Goal: Task Accomplishment & Management: Use online tool/utility

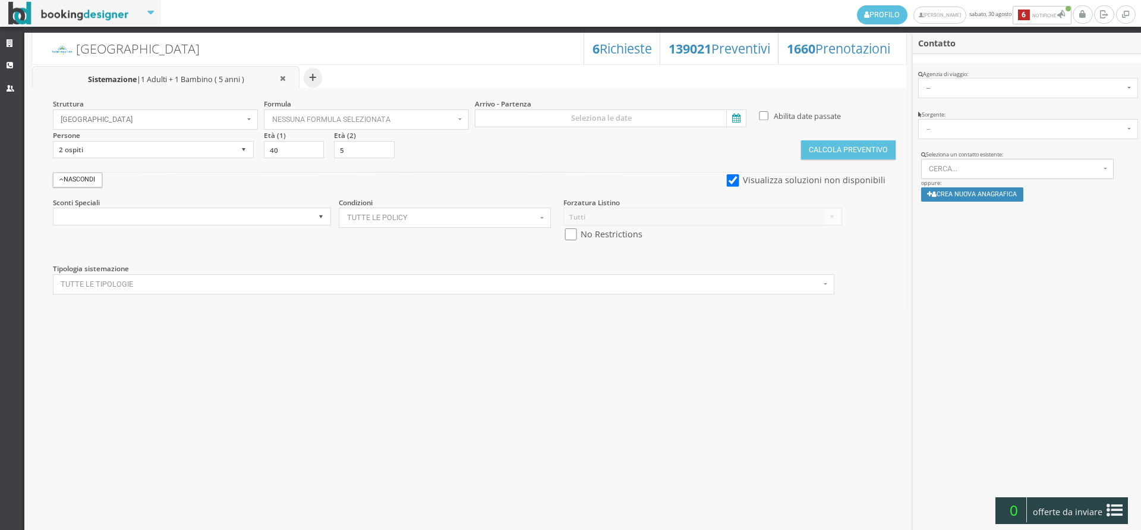
select select
click at [4, 42] on link "Strutture" at bounding box center [12, 43] width 24 height 21
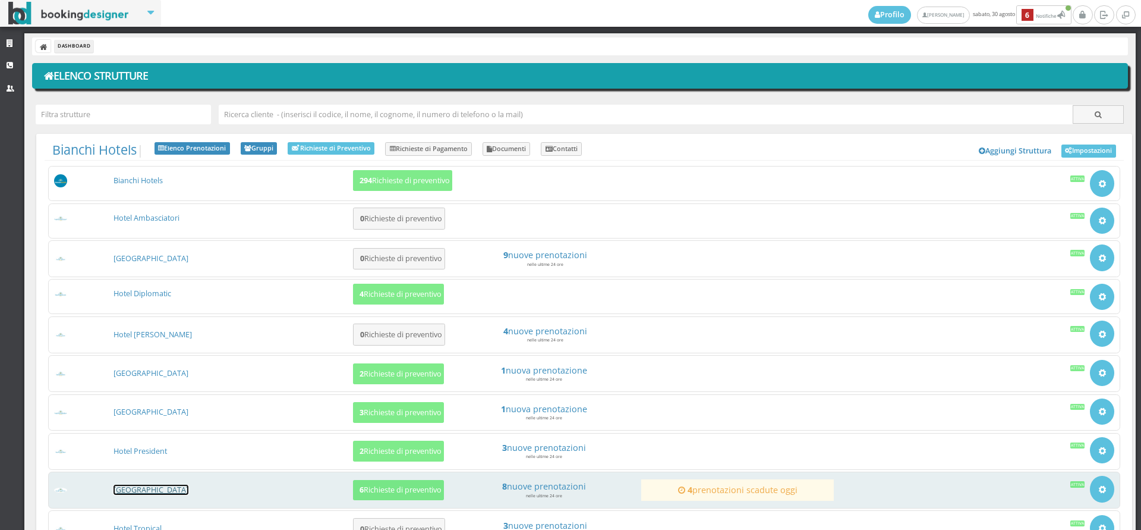
click at [163, 492] on link "[GEOGRAPHIC_DATA]" at bounding box center [151, 489] width 75 height 10
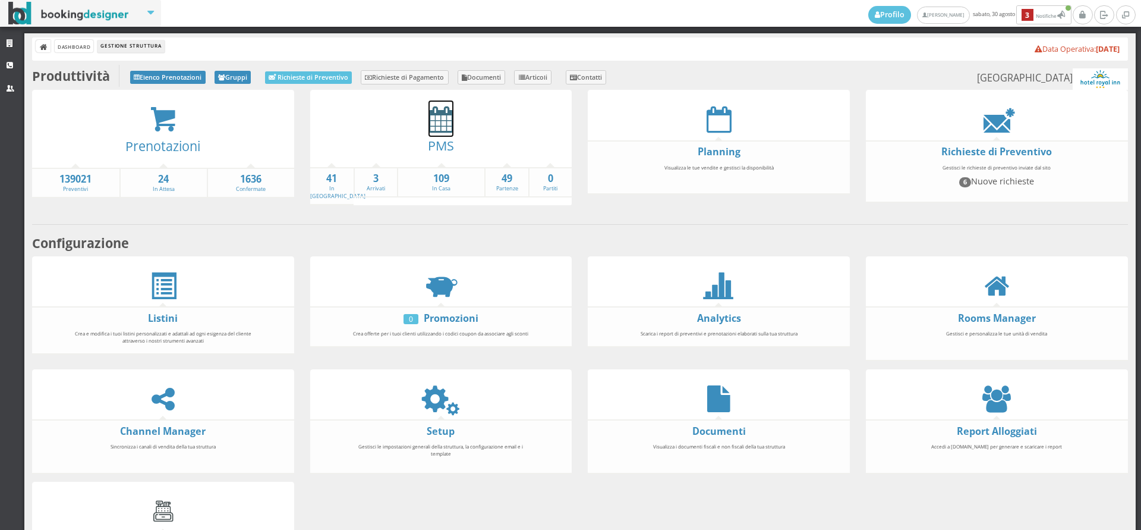
click at [438, 120] on icon at bounding box center [441, 119] width 25 height 27
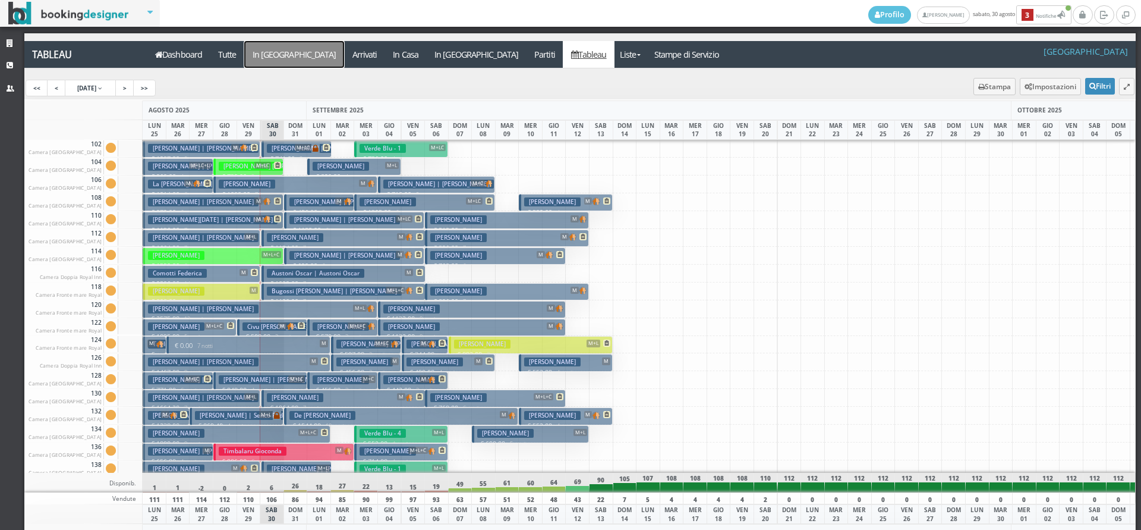
click at [283, 54] on a=pms-arrival-reservations"] "In [GEOGRAPHIC_DATA]" at bounding box center [294, 54] width 100 height 27
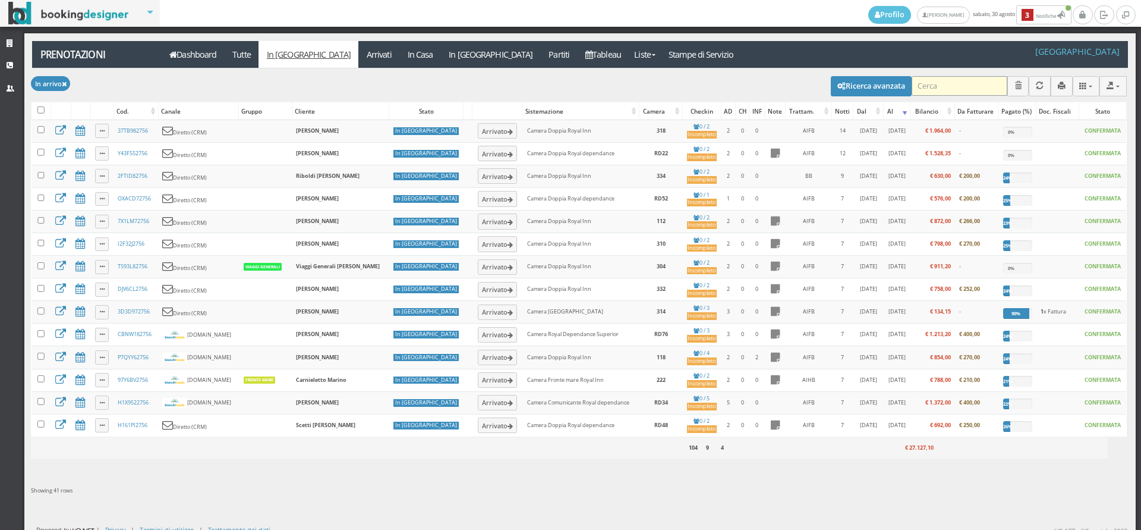
click at [941, 88] on input "search" at bounding box center [960, 86] width 96 height 20
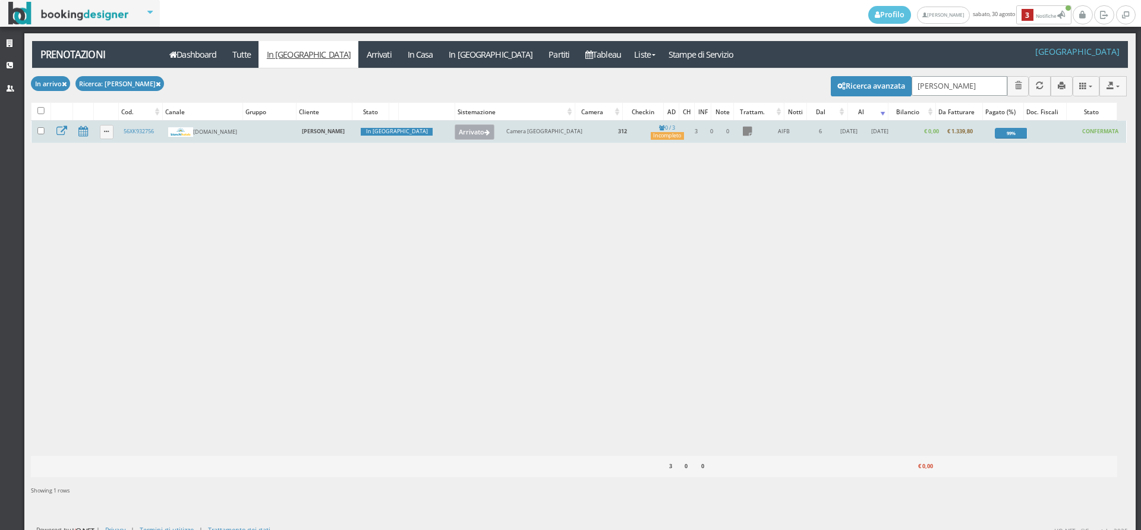
type input "[PERSON_NAME]"
click at [455, 128] on button "Arrivato" at bounding box center [475, 131] width 40 height 15
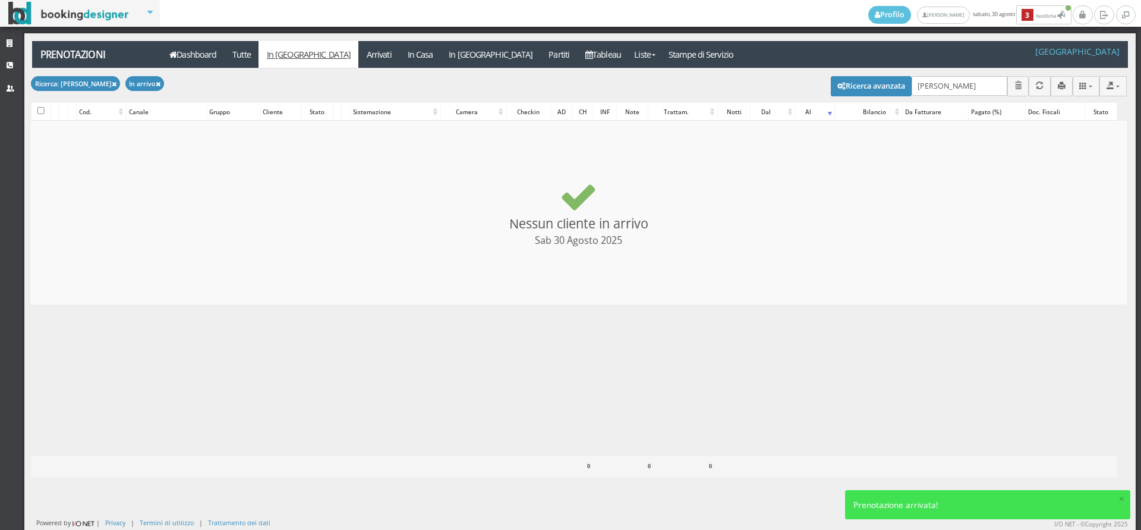
checkbox input "false"
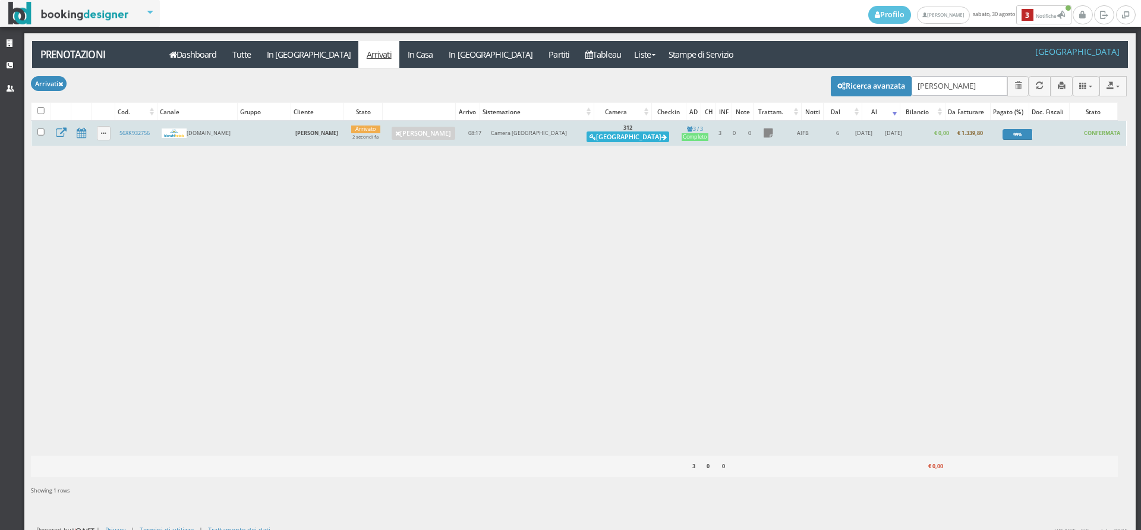
click at [616, 139] on button "Alloggia" at bounding box center [628, 136] width 83 height 11
